Goal: Complete application form

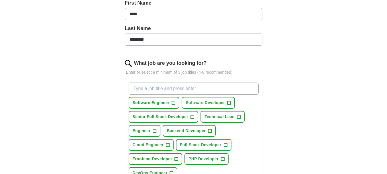
scroll to position [143, 0]
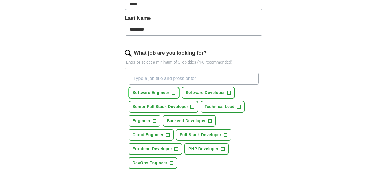
click at [175, 95] on span "+" at bounding box center [173, 93] width 3 height 5
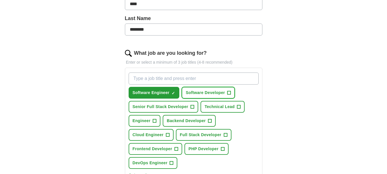
click at [203, 95] on span "Software Developer" at bounding box center [205, 93] width 39 height 6
click at [190, 103] on button "Senior Full Stack Developer +" at bounding box center [164, 107] width 70 height 12
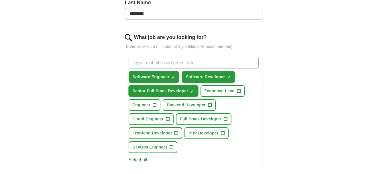
scroll to position [172, 0]
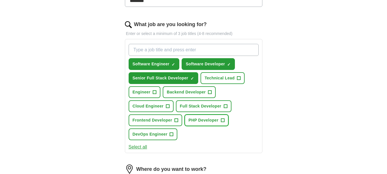
click at [198, 120] on span "PHP Developer" at bounding box center [204, 120] width 30 height 6
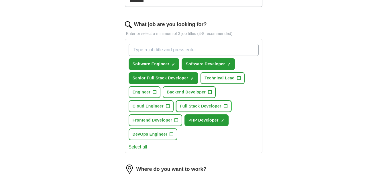
click at [196, 107] on span "Full Stack Developer" at bounding box center [201, 106] width 42 height 6
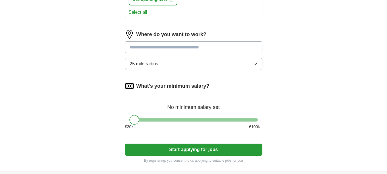
scroll to position [315, 0]
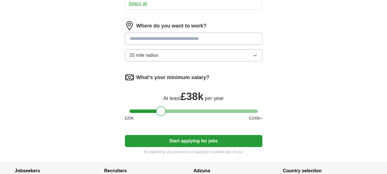
drag, startPoint x: 135, startPoint y: 111, endPoint x: 162, endPoint y: 114, distance: 27.1
click at [162, 114] on div at bounding box center [161, 111] width 10 height 10
drag, startPoint x: 162, startPoint y: 114, endPoint x: 165, endPoint y: 117, distance: 3.5
click at [165, 117] on div "What's your minimum salary? At least £ 40k per year £ 20 k £ 100 k+" at bounding box center [194, 99] width 138 height 53
drag, startPoint x: 162, startPoint y: 111, endPoint x: 130, endPoint y: 109, distance: 31.3
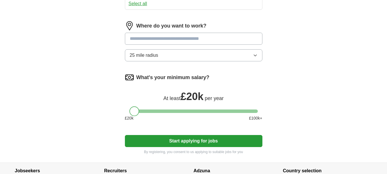
click at [130, 109] on div at bounding box center [135, 111] width 10 height 10
click at [236, 140] on button "Start applying for jobs" at bounding box center [194, 141] width 138 height 12
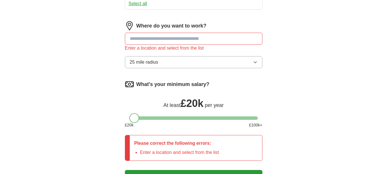
click at [154, 40] on input at bounding box center [194, 39] width 138 height 12
click at [155, 64] on span "25 mile radius" at bounding box center [144, 62] width 29 height 7
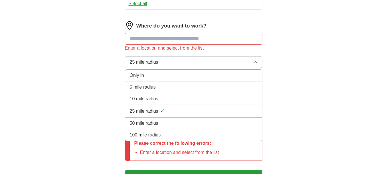
click at [155, 64] on span "25 mile radius" at bounding box center [144, 62] width 29 height 7
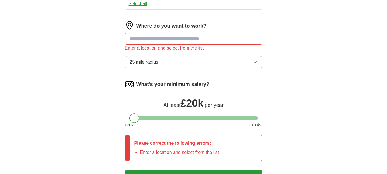
click at [149, 39] on input at bounding box center [194, 39] width 138 height 12
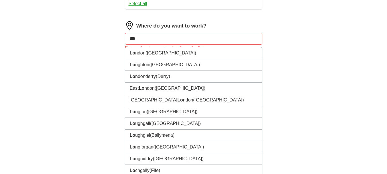
type input "****"
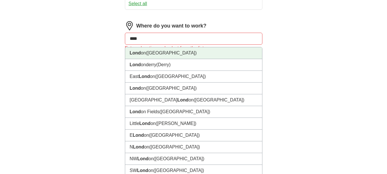
click at [195, 53] on li "Lond on ([GEOGRAPHIC_DATA])" at bounding box center [193, 53] width 137 height 12
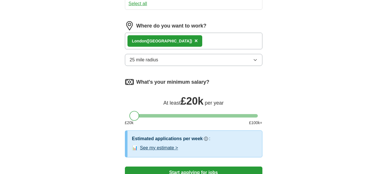
click at [191, 42] on div "Lond on ([GEOGRAPHIC_DATA]) ×" at bounding box center [194, 41] width 138 height 17
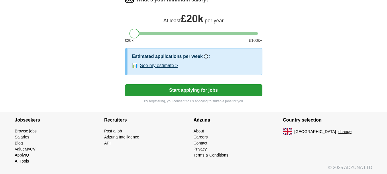
scroll to position [399, 0]
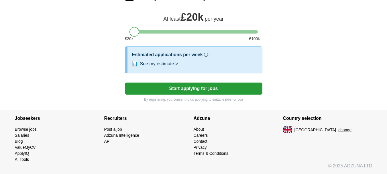
click at [182, 90] on button "Start applying for jobs" at bounding box center [194, 89] width 138 height 12
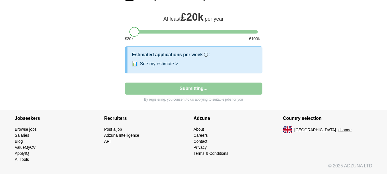
select select "**"
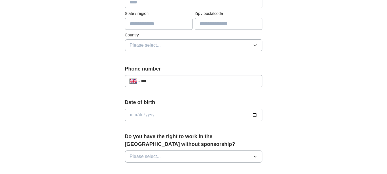
scroll to position [172, 0]
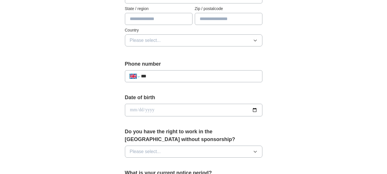
click at [137, 77] on select "**********" at bounding box center [135, 76] width 10 height 7
click at [137, 78] on select "**********" at bounding box center [135, 76] width 10 height 7
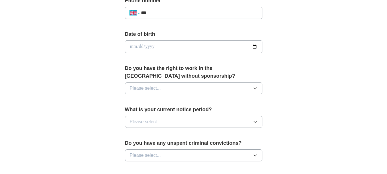
scroll to position [229, 0]
